Goal: Task Accomplishment & Management: Use online tool/utility

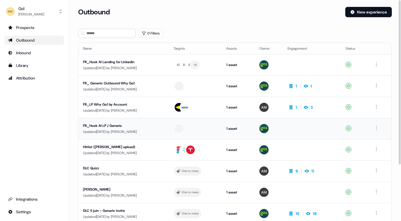
click at [138, 126] on div "FR_Hook AI LP / Generic" at bounding box center [124, 126] width 82 height 6
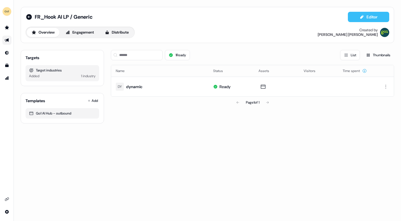
click at [368, 18] on button "Editor" at bounding box center [368, 17] width 41 height 10
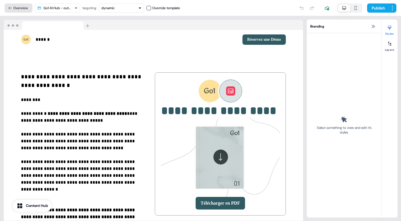
click at [23, 9] on button "Overview" at bounding box center [19, 7] width 28 height 9
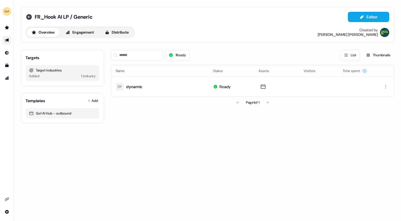
click at [30, 19] on icon at bounding box center [29, 17] width 6 height 6
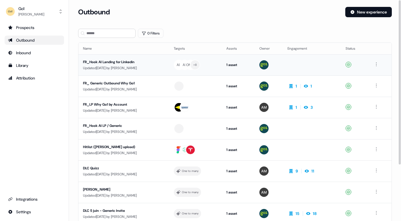
click at [152, 63] on div "FR_Hook AI Landing for Linkedin" at bounding box center [124, 62] width 82 height 6
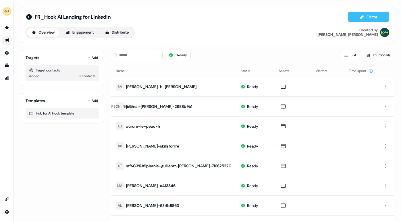
click at [369, 17] on button "Editor" at bounding box center [368, 17] width 41 height 10
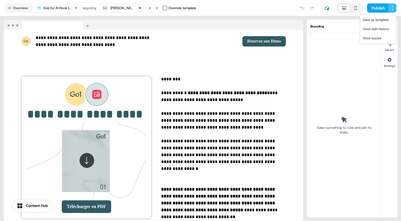
click at [393, 6] on html "**********" at bounding box center [200, 110] width 401 height 221
click at [381, 19] on span "Save as template" at bounding box center [376, 20] width 26 height 5
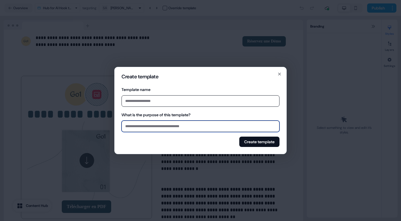
click at [197, 127] on input "What is the purpose of this template?" at bounding box center [201, 126] width 158 height 11
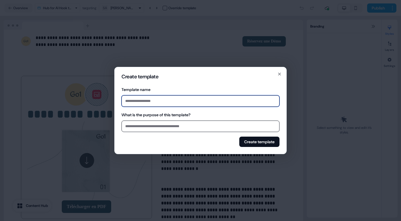
click at [191, 102] on input "Template name" at bounding box center [201, 100] width 158 height 11
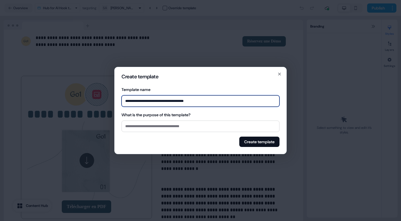
click at [199, 101] on input "**********" at bounding box center [201, 100] width 158 height 11
type input "**********"
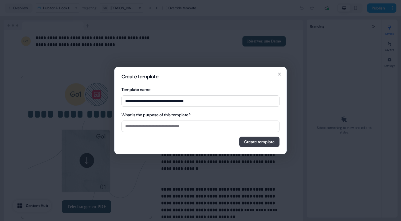
click at [257, 142] on button "Create template" at bounding box center [259, 142] width 40 height 10
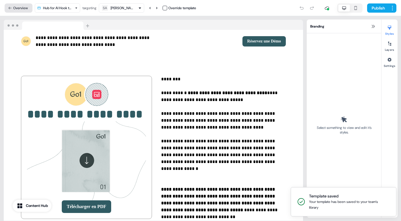
click at [16, 7] on button "Overview" at bounding box center [19, 7] width 28 height 9
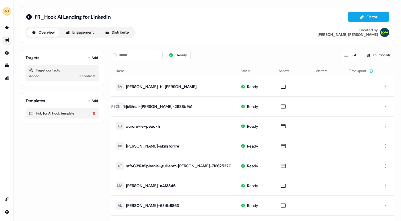
click at [93, 114] on icon at bounding box center [93, 113] width 3 height 3
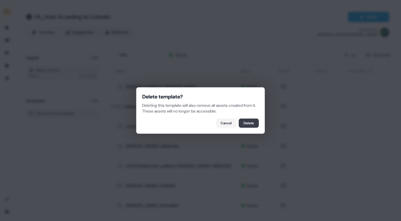
click at [250, 123] on button "Delete" at bounding box center [249, 123] width 20 height 9
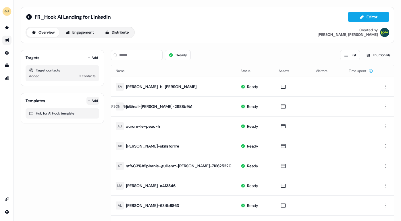
click at [93, 99] on html "For the best experience switch devices to a bigger screen. Go to Userled.io FR_…" at bounding box center [200, 110] width 401 height 221
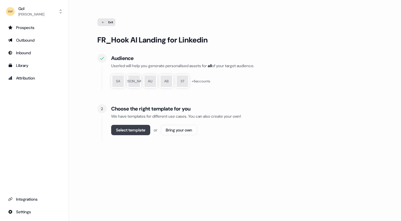
click at [129, 128] on button "Select template" at bounding box center [130, 130] width 39 height 10
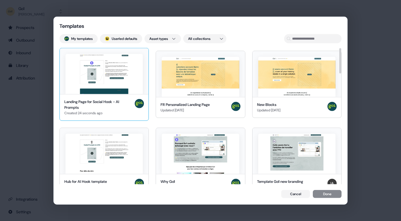
click at [110, 74] on img at bounding box center [104, 74] width 77 height 40
click at [328, 196] on button "Done" at bounding box center [327, 195] width 29 height 8
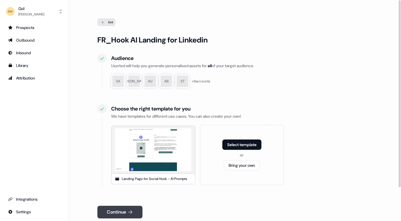
click at [125, 211] on button "Continue" at bounding box center [119, 212] width 45 height 13
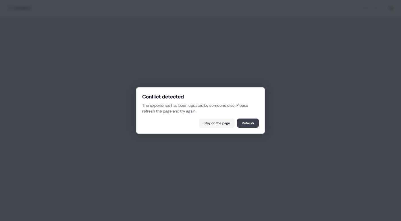
click at [249, 123] on button "Refresh" at bounding box center [248, 123] width 22 height 9
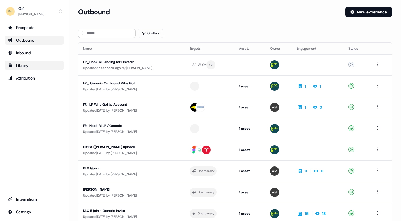
click at [27, 67] on div "Library" at bounding box center [34, 66] width 53 height 6
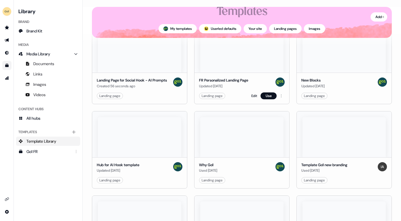
scroll to position [62, 0]
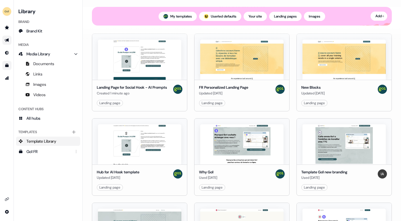
click at [7, 37] on link "Go to outbound experience" at bounding box center [6, 40] width 9 height 9
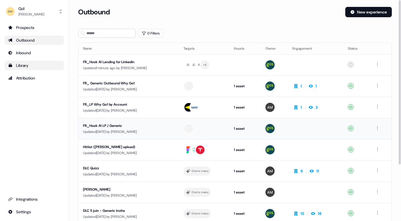
click at [141, 127] on div "FR_Hook AI LP / Generic" at bounding box center [128, 126] width 91 height 6
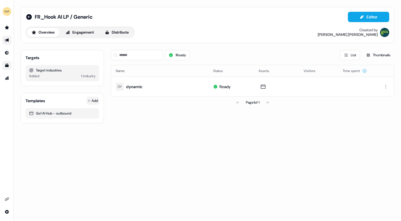
click at [94, 101] on html "For the best experience switch devices to a bigger screen. Go to Userled.io FR_…" at bounding box center [200, 110] width 401 height 221
click at [86, 112] on span "From Template library" at bounding box center [76, 112] width 35 height 5
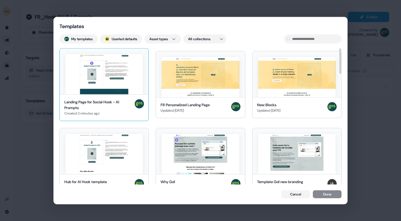
click at [105, 91] on img at bounding box center [104, 74] width 77 height 40
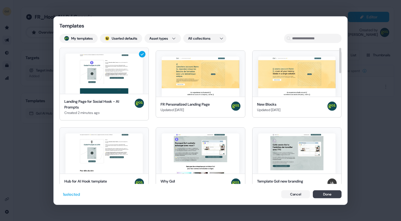
click at [327, 193] on button "Done" at bounding box center [327, 194] width 29 height 8
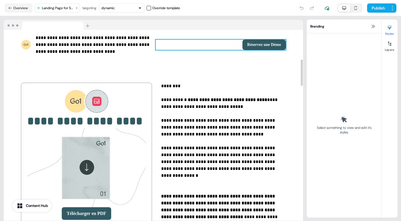
click at [127, 5] on div "dynamic" at bounding box center [121, 8] width 40 height 6
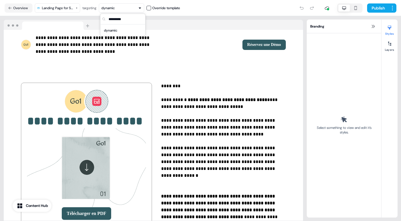
click at [127, 5] on div "dynamic" at bounding box center [121, 8] width 40 height 6
type input "*"
click at [118, 30] on div "dynamic" at bounding box center [111, 31] width 14 height 6
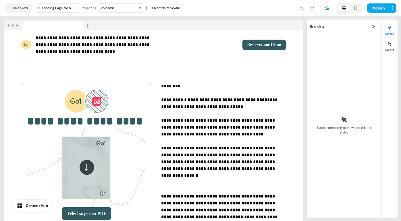
click at [122, 7] on div "dynamic" at bounding box center [121, 8] width 40 height 6
type input "*"
click at [228, 7] on div "Publish" at bounding box center [288, 7] width 216 height 11
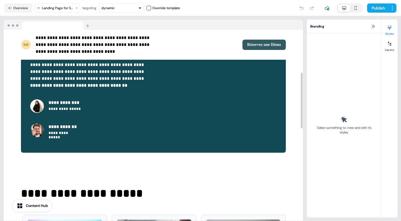
scroll to position [463, 0]
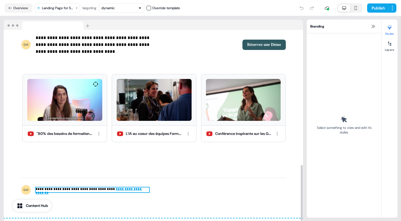
click at [102, 188] on p "**********" at bounding box center [93, 190] width 114 height 5
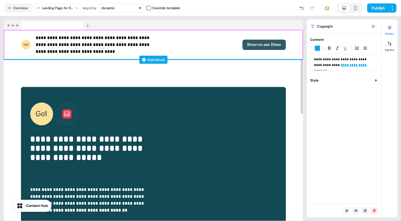
scroll to position [0, 0]
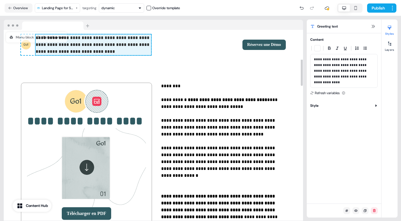
drag, startPoint x: 102, startPoint y: 45, endPoint x: 79, endPoint y: 45, distance: 23.6
click at [79, 45] on div "**********" at bounding box center [86, 44] width 130 height 21
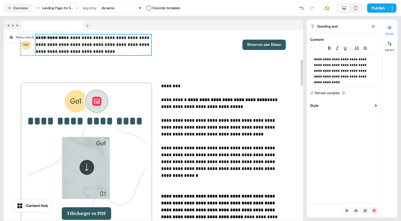
type input "***"
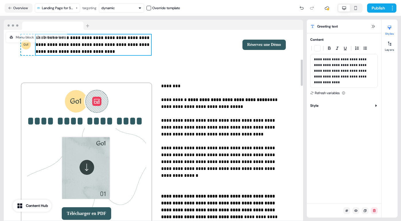
click at [108, 45] on p "**********" at bounding box center [94, 44] width 116 height 21
click at [353, 66] on p "**********" at bounding box center [344, 71] width 60 height 29
drag, startPoint x: 340, startPoint y: 65, endPoint x: 367, endPoint y: 70, distance: 27.0
click at [367, 70] on p "**********" at bounding box center [344, 71] width 60 height 29
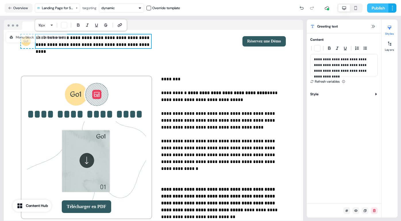
click at [376, 7] on button "Publish" at bounding box center [377, 7] width 21 height 9
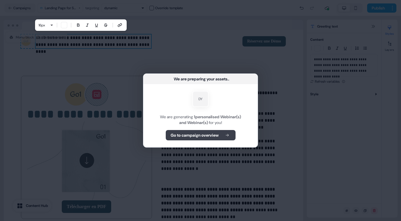
click at [189, 135] on b "Go to campaign overview" at bounding box center [195, 136] width 48 height 6
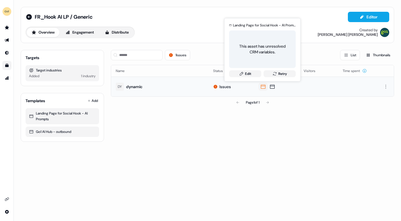
click at [262, 87] on icon at bounding box center [263, 87] width 7 height 6
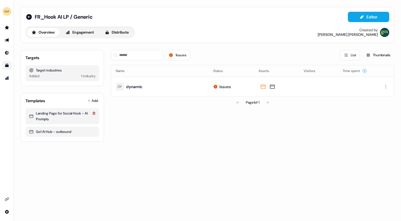
click at [94, 112] on icon at bounding box center [93, 113] width 3 height 3
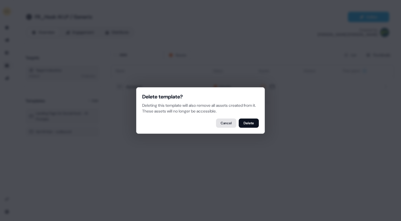
click at [222, 122] on button "Cancel" at bounding box center [226, 123] width 20 height 9
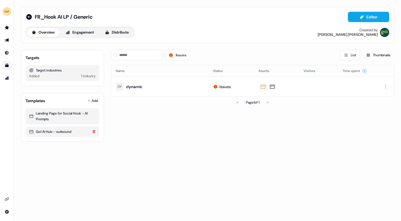
click at [94, 131] on icon at bounding box center [94, 131] width 3 height 3
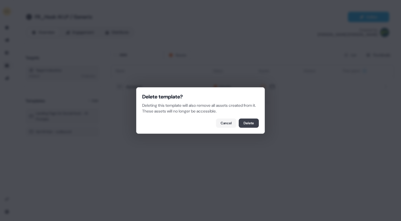
click at [245, 125] on button "Delete" at bounding box center [249, 123] width 20 height 9
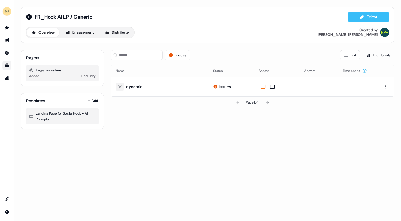
click at [375, 18] on button "Editor" at bounding box center [368, 17] width 41 height 10
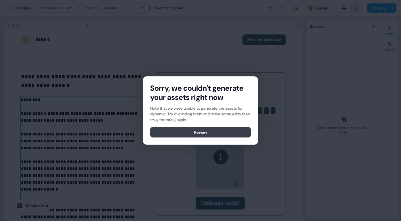
click at [218, 131] on button "Review" at bounding box center [200, 132] width 101 height 10
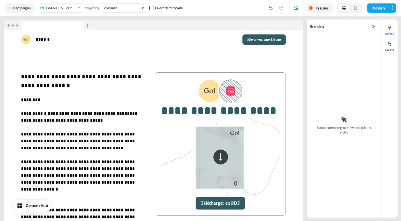
click at [144, 7] on icon "button" at bounding box center [142, 7] width 3 height 3
click at [22, 7] on button "Campaigns" at bounding box center [20, 7] width 31 height 9
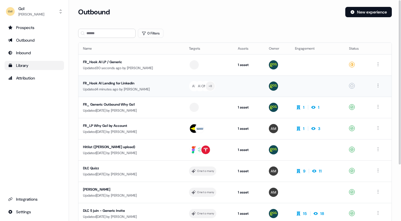
click at [129, 85] on div "FR_Hook AI Landing for Linkedin" at bounding box center [131, 83] width 97 height 6
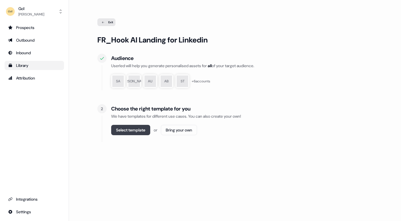
click at [134, 128] on button "Select template" at bounding box center [130, 130] width 39 height 10
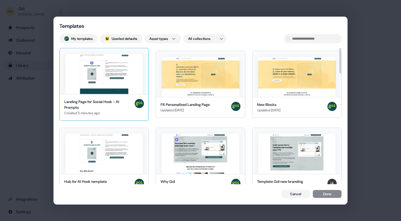
click at [107, 72] on img at bounding box center [104, 74] width 77 height 40
click at [331, 195] on button "Done" at bounding box center [327, 195] width 29 height 8
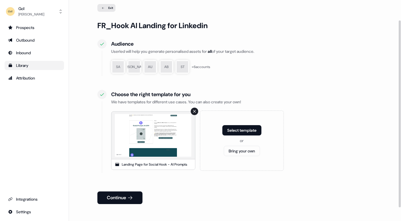
scroll to position [26, 0]
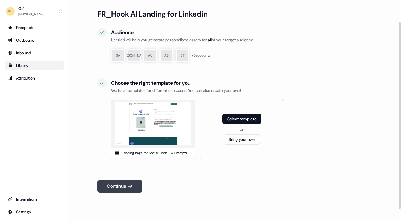
click at [118, 186] on button "Continue" at bounding box center [119, 186] width 45 height 13
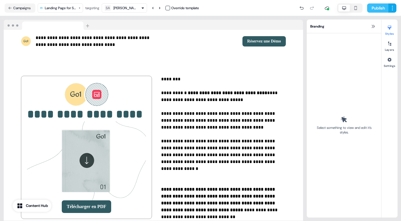
click at [374, 7] on button "Publish" at bounding box center [377, 7] width 21 height 9
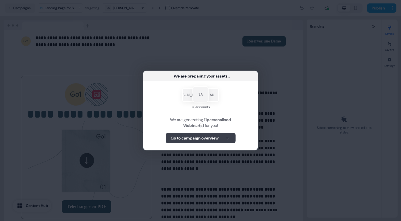
click at [210, 137] on b "Go to campaign overview" at bounding box center [195, 138] width 48 height 6
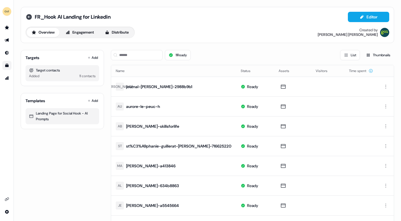
click at [29, 17] on icon at bounding box center [29, 17] width 6 height 6
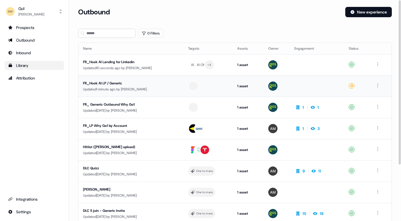
click at [120, 87] on div "Updated 1 minute ago by Antoine Dumont" at bounding box center [131, 90] width 96 height 6
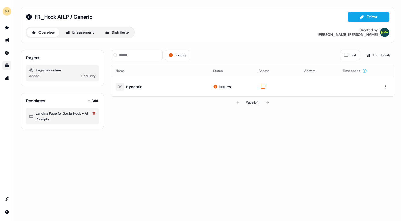
click at [93, 114] on icon at bounding box center [93, 113] width 3 height 3
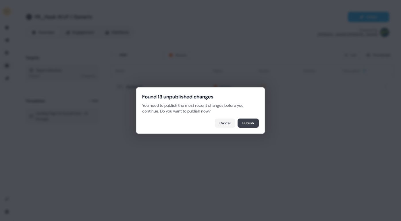
click at [250, 123] on button "Publish" at bounding box center [248, 123] width 21 height 9
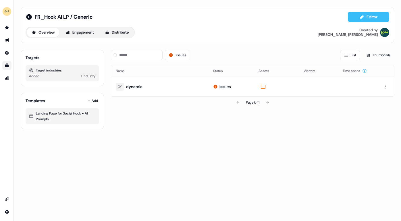
click at [367, 13] on button "Editor" at bounding box center [368, 17] width 41 height 10
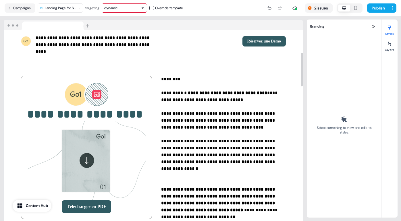
click at [143, 6] on div "dynamic" at bounding box center [124, 8] width 40 height 6
click at [127, 31] on div "dynamic" at bounding box center [126, 31] width 38 height 6
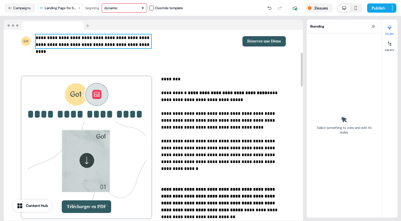
click at [95, 36] on p "**********" at bounding box center [94, 41] width 116 height 14
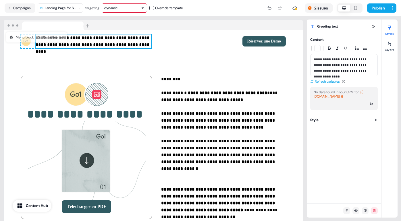
click at [330, 82] on button "Refresh variables" at bounding box center [324, 82] width 29 height 6
click at [97, 37] on p "**********" at bounding box center [94, 41] width 116 height 14
click at [95, 37] on p "**********" at bounding box center [94, 41] width 116 height 14
click at [96, 37] on p "**********" at bounding box center [94, 41] width 116 height 14
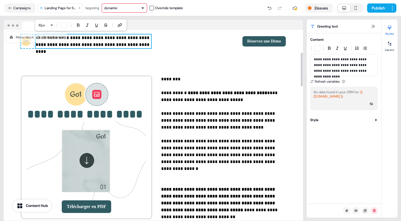
click at [94, 38] on p "**********" at bounding box center [94, 41] width 116 height 14
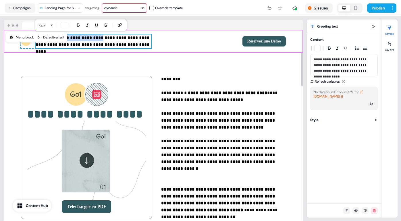
drag, startPoint x: 97, startPoint y: 37, endPoint x: 52, endPoint y: 37, distance: 45.1
click at [52, 37] on div "**********" at bounding box center [154, 41] width 300 height 23
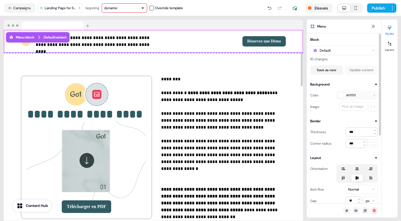
click at [172, 47] on div "**********" at bounding box center [154, 41] width 300 height 23
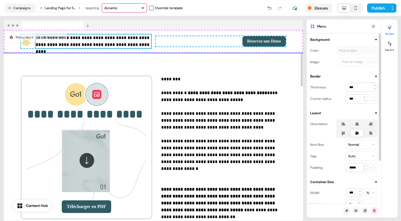
click at [150, 41] on p "**********" at bounding box center [94, 41] width 116 height 14
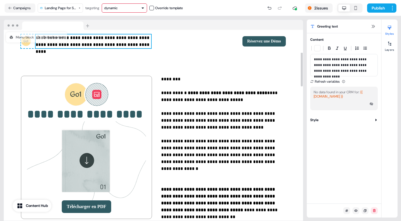
click at [142, 41] on p "**********" at bounding box center [94, 41] width 116 height 14
drag, startPoint x: 361, startPoint y: 59, endPoint x: 322, endPoint y: 59, distance: 38.8
click at [322, 59] on p "**********" at bounding box center [344, 65] width 60 height 17
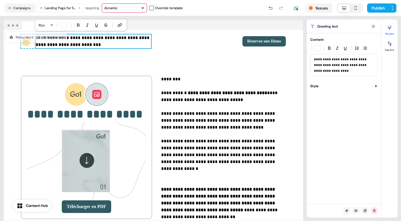
click at [138, 5] on div "dynamic" at bounding box center [124, 8] width 40 height 6
click at [125, 30] on div "dynamic" at bounding box center [126, 31] width 38 height 6
click at [321, 8] on button "1 issues" at bounding box center [319, 7] width 26 height 9
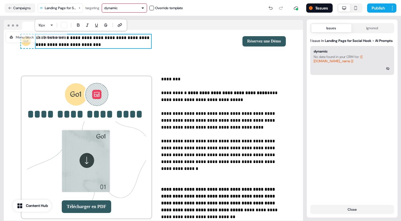
click at [361, 64] on span "{{ traits.account.company_name }}" at bounding box center [338, 59] width 49 height 9
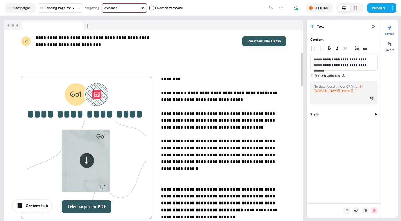
click at [100, 98] on button at bounding box center [96, 94] width 9 height 9
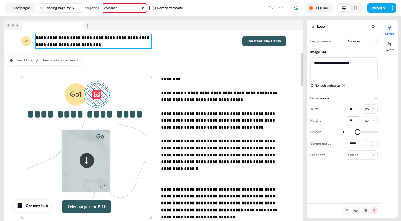
click at [64, 40] on p "**********" at bounding box center [94, 41] width 116 height 14
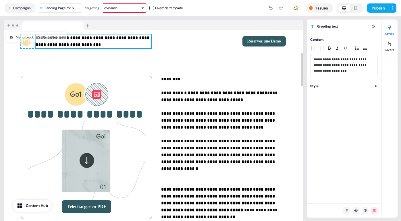
click at [327, 54] on div "**********" at bounding box center [344, 65] width 68 height 22
click at [327, 60] on p "**********" at bounding box center [344, 65] width 60 height 17
click at [395, 7] on html "**********" at bounding box center [200, 110] width 401 height 221
click at [15, 6] on html "**********" at bounding box center [200, 110] width 401 height 221
click at [22, 7] on button "Campaigns" at bounding box center [20, 7] width 31 height 9
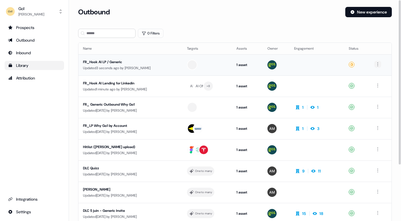
click at [379, 65] on html "For the best experience switch devices to a bigger screen. Go to Userled.io Go1…" at bounding box center [200, 110] width 401 height 221
click at [373, 84] on span "Delete" at bounding box center [369, 84] width 10 height 5
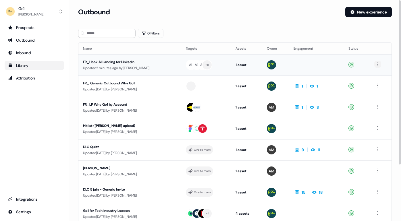
click at [379, 64] on html "For the best experience switch devices to a bigger screen. Go to Userled.io Go1…" at bounding box center [200, 110] width 401 height 221
click at [376, 74] on span "Duplicate" at bounding box center [371, 75] width 15 height 5
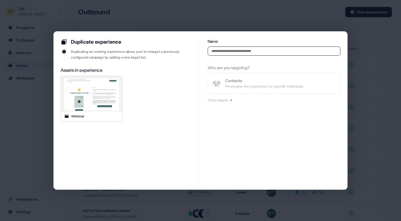
click at [228, 51] on input at bounding box center [274, 51] width 133 height 9
click at [75, 116] on div "Webinar" at bounding box center [77, 117] width 13 height 6
click at [167, 112] on div "Hey {{ traits.account.name }} 👋, bienvenue chez {{ traits.account.company_name …" at bounding box center [125, 99] width 129 height 46
click at [253, 50] on input at bounding box center [274, 51] width 133 height 9
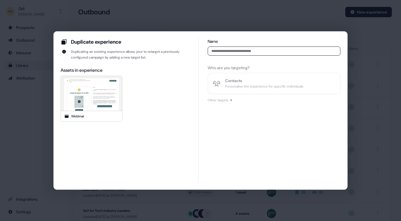
click at [334, 20] on div "Duplicate experience Duplicating an existing experience allows your to retarget…" at bounding box center [200, 110] width 401 height 221
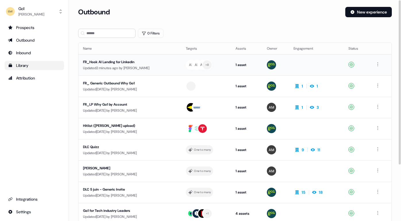
drag, startPoint x: 141, startPoint y: 63, endPoint x: 111, endPoint y: 63, distance: 30.2
click at [111, 63] on div "FR_Hook AI Landing for Linkedin" at bounding box center [130, 62] width 94 height 6
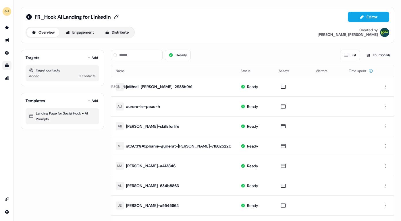
click at [100, 16] on span "FR_Hook AI Landing for Linkedin" at bounding box center [73, 17] width 76 height 7
click at [30, 15] on icon at bounding box center [29, 17] width 6 height 6
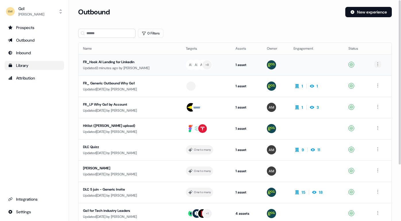
click at [378, 64] on html "For the best experience switch devices to a bigger screen. Go to Userled.io Go1…" at bounding box center [200, 110] width 401 height 221
click at [372, 75] on span "Duplicate" at bounding box center [371, 75] width 15 height 5
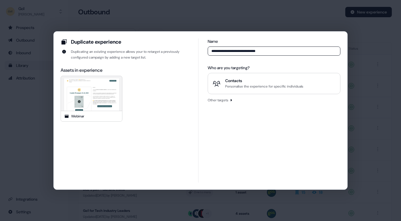
click at [255, 51] on input "**********" at bounding box center [274, 51] width 133 height 9
drag, startPoint x: 246, startPoint y: 51, endPoint x: 269, endPoint y: 51, distance: 23.0
click at [266, 51] on input "**********" at bounding box center [274, 51] width 133 height 9
type input "**********"
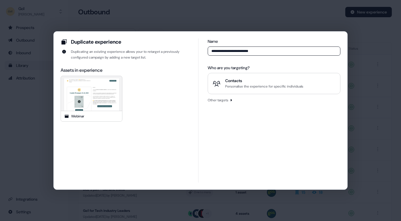
click at [233, 100] on icon "button" at bounding box center [231, 100] width 3 height 3
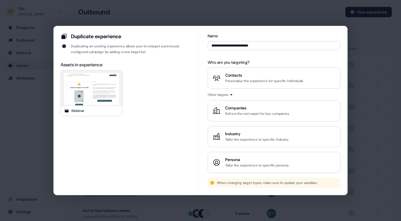
click at [365, 44] on div "**********" at bounding box center [200, 110] width 401 height 221
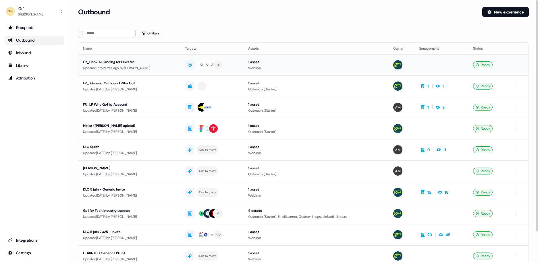
click at [112, 66] on div "Updated 17 minutes ago by Antoine Dumont" at bounding box center [129, 68] width 93 height 6
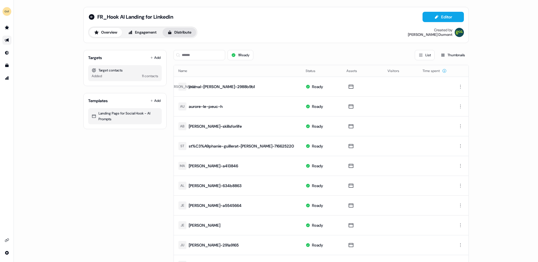
click at [182, 29] on button "Distribute" at bounding box center [180, 32] width 34 height 9
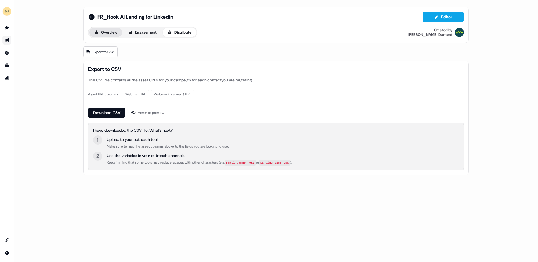
click at [110, 31] on button "Overview" at bounding box center [105, 32] width 33 height 9
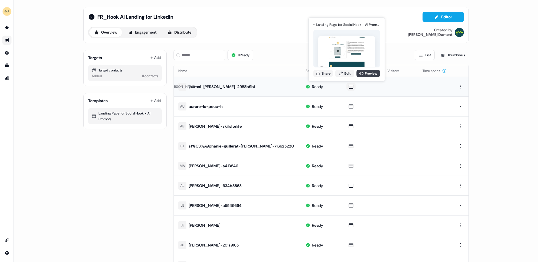
click at [367, 74] on link "Preview" at bounding box center [369, 73] width 24 height 7
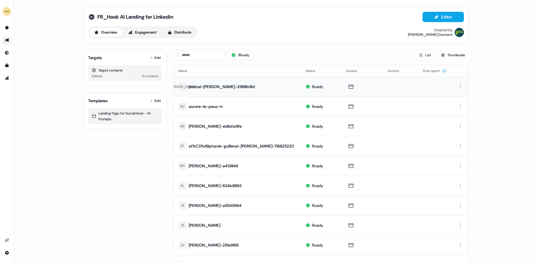
click at [90, 17] on icon at bounding box center [92, 17] width 6 height 6
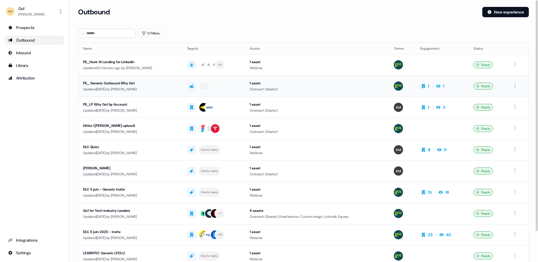
click at [155, 87] on div "Updated 7 days ago by Antoine Dumont" at bounding box center [130, 90] width 95 height 6
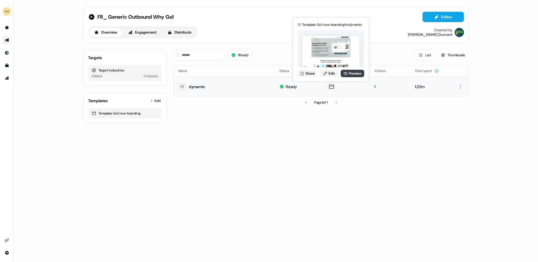
click at [353, 74] on link "Preview" at bounding box center [353, 73] width 24 height 7
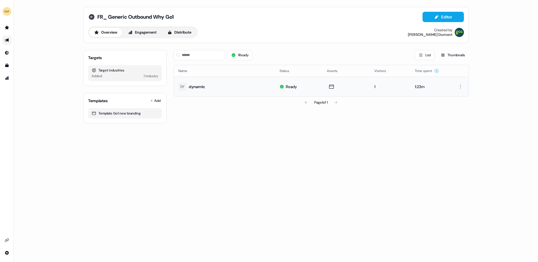
click at [90, 17] on icon at bounding box center [91, 17] width 7 height 7
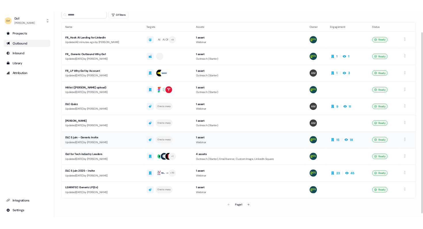
scroll to position [30, 0]
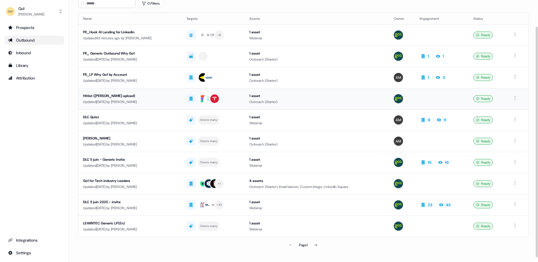
click at [103, 99] on div "Updated 2 months ago by Antoine Dumont" at bounding box center [130, 102] width 94 height 6
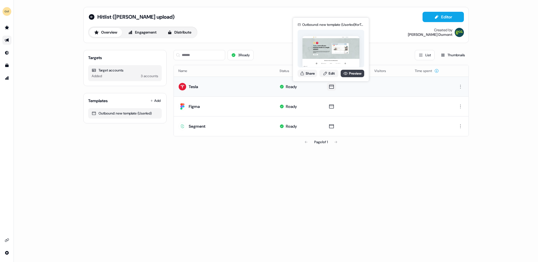
click at [349, 73] on link "Preview" at bounding box center [353, 73] width 24 height 7
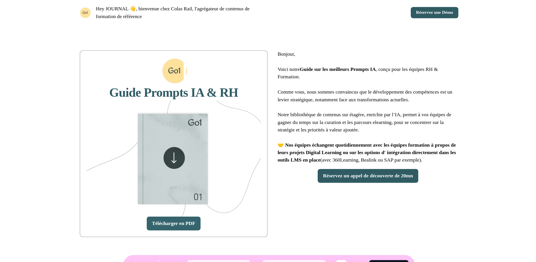
click at [177, 207] on link "Télécharger en PDF" at bounding box center [181, 204] width 49 height 13
click at [352, 167] on button "Réservez un appel de découverte de 20mn" at bounding box center [359, 160] width 92 height 13
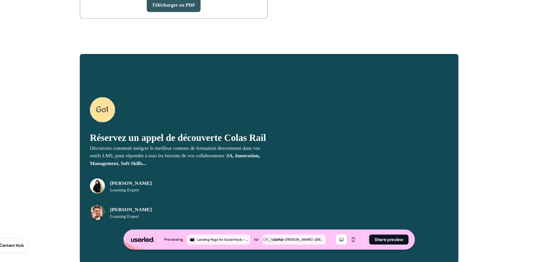
scroll to position [177, 0]
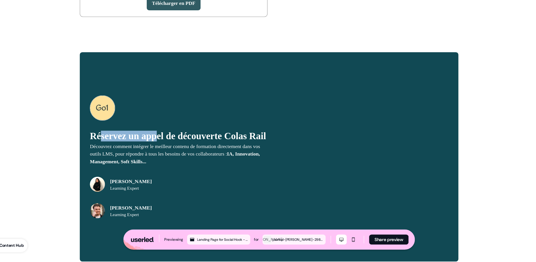
drag, startPoint x: 116, startPoint y: 146, endPoint x: 170, endPoint y: 147, distance: 54.3
click at [170, 147] on p "Réservez un appel de découverte Colas Rail" at bounding box center [186, 148] width 163 height 10
click at [165, 152] on p "Réservez un appel de découverte Colas Rail" at bounding box center [186, 148] width 163 height 10
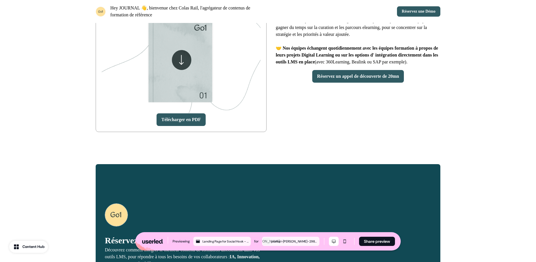
scroll to position [85, 0]
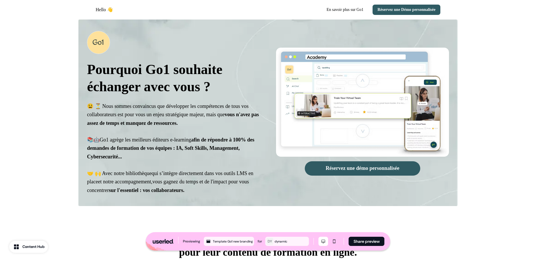
click at [154, 81] on p "Pourquoi Go1 souhaite échanger avec vous ?" at bounding box center [173, 78] width 173 height 34
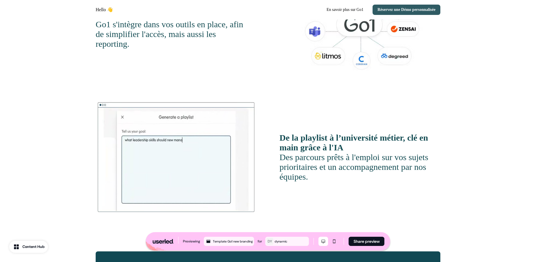
scroll to position [801, 0]
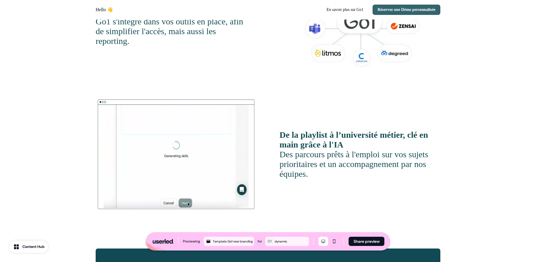
click at [400, 9] on button "Réservez une Démo personnalisée" at bounding box center [407, 10] width 68 height 10
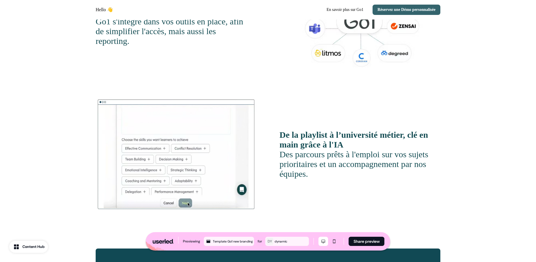
click at [400, 9] on button "Réservez une Démo personnalisée" at bounding box center [407, 10] width 68 height 10
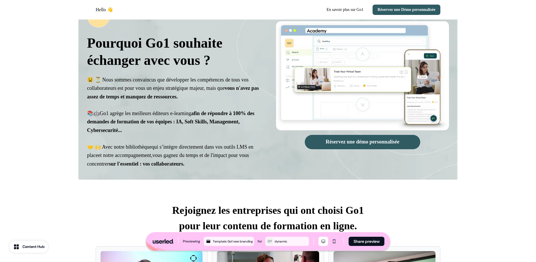
scroll to position [28, 0]
